Goal: Task Accomplishment & Management: Use online tool/utility

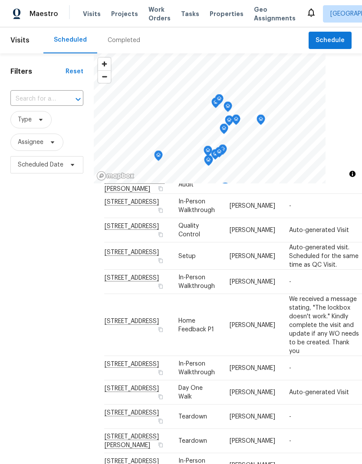
scroll to position [389, 0]
click at [127, 318] on span "[STREET_ADDRESS]" at bounding box center [132, 321] width 54 height 7
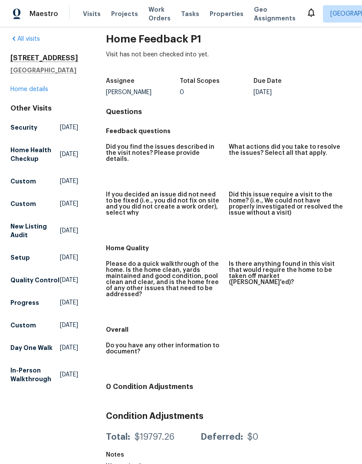
click at [41, 66] on h5 "Elk Grove, CA 95758" at bounding box center [44, 70] width 68 height 9
click at [40, 62] on h2 "4612 Silvies Way" at bounding box center [44, 58] width 68 height 9
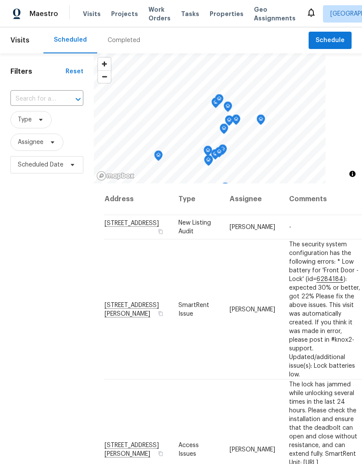
click at [62, 392] on div "Filters Reset ​ Type Assignee Scheduled Date" at bounding box center [47, 304] width 94 height 502
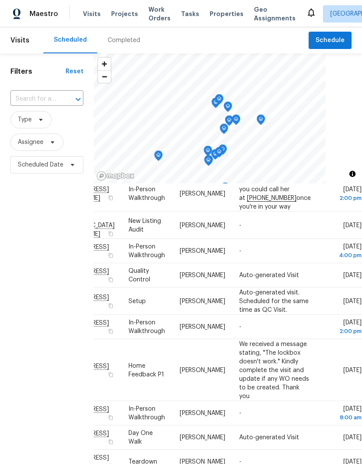
scroll to position [344, 75]
click at [0, 0] on icon at bounding box center [0, 0] width 0 height 0
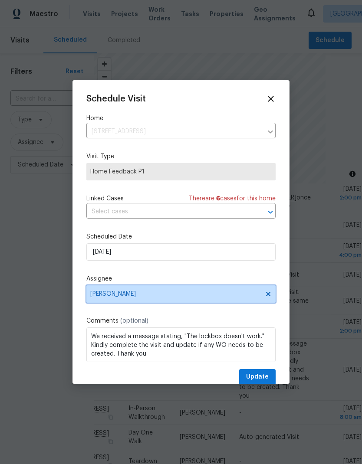
click at [228, 300] on span "Douglass Noblett" at bounding box center [180, 293] width 189 height 17
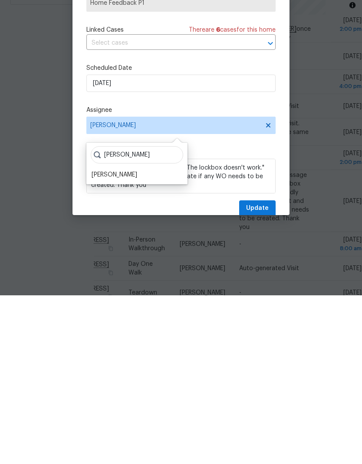
type input "Marcos"
click at [124, 339] on div "[PERSON_NAME]" at bounding box center [115, 343] width 46 height 9
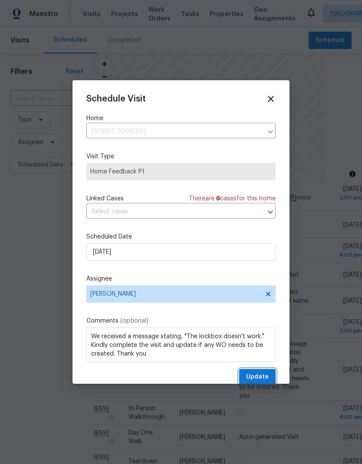
click at [264, 379] on span "Update" at bounding box center [257, 377] width 23 height 11
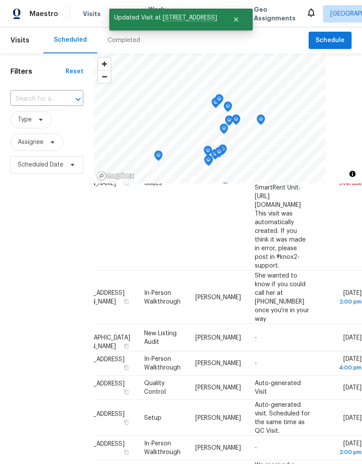
click at [53, 389] on div "Filters Reset ​ Type Assignee Scheduled Date" at bounding box center [47, 304] width 94 height 502
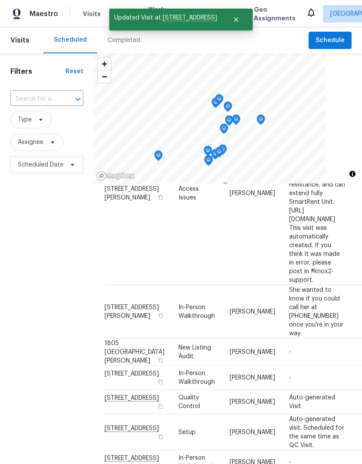
scroll to position [330, 0]
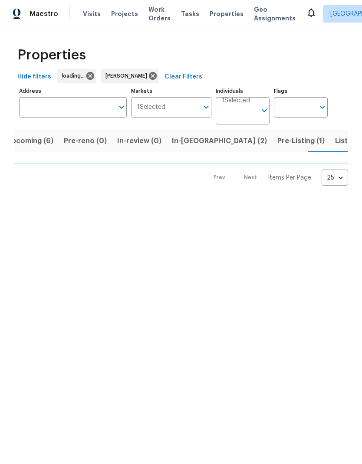
scroll to position [0, 15]
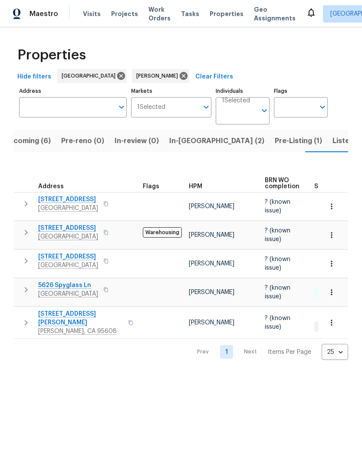
click at [85, 143] on span "Pre-reno (0)" at bounding box center [82, 141] width 43 height 12
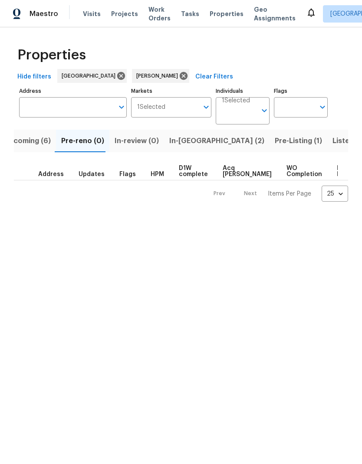
click at [183, 144] on span "In-[GEOGRAPHIC_DATA] (2)" at bounding box center [216, 141] width 95 height 12
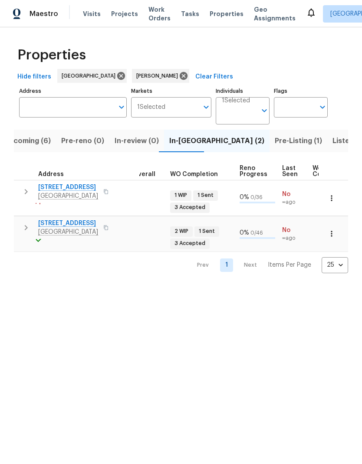
scroll to position [7, 290]
click at [275, 142] on span "Pre-Listing (1)" at bounding box center [298, 141] width 47 height 12
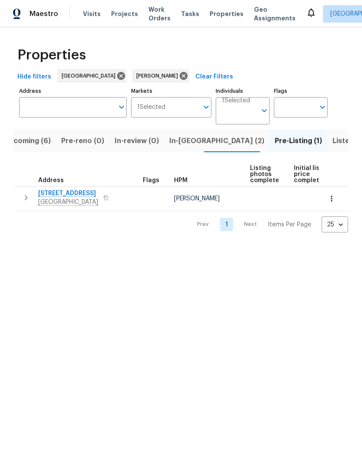
click at [332, 142] on span "Listed (10)" at bounding box center [350, 141] width 36 height 12
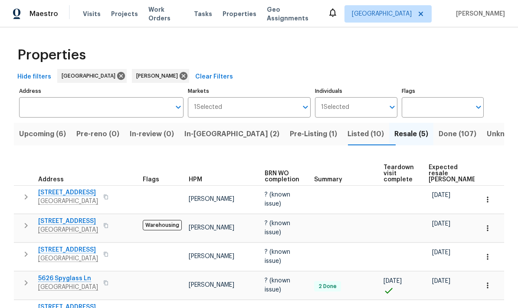
click at [279, 85] on div "Markets 1 Selected Markets" at bounding box center [249, 101] width 123 height 33
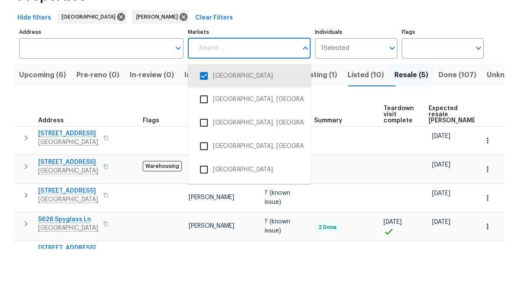
click at [279, 69] on div "Hide filters Sacramento [PERSON_NAME] Clear Filters" at bounding box center [259, 77] width 490 height 16
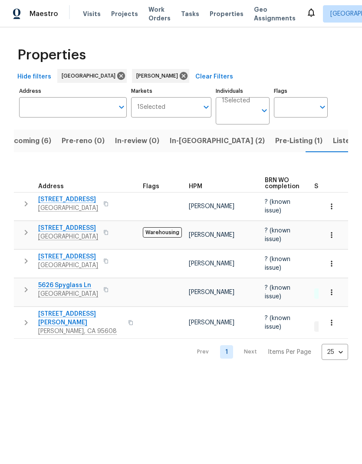
scroll to position [0, 15]
